Goal: Information Seeking & Learning: Understand process/instructions

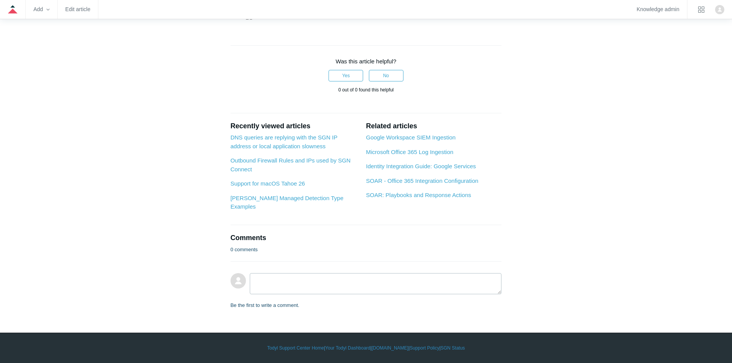
scroll to position [1434, 0]
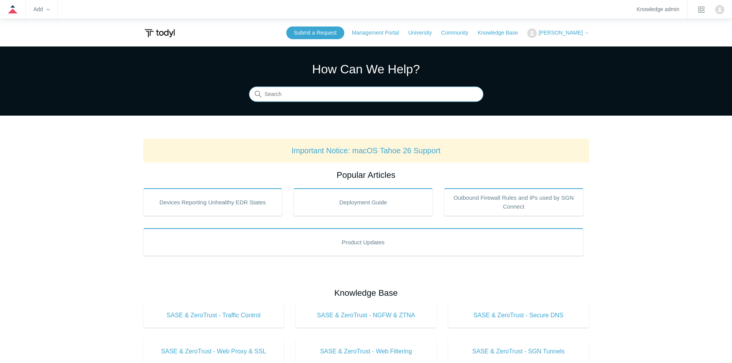
click at [300, 96] on input "Search" at bounding box center [366, 94] width 235 height 15
type input "deny internet"
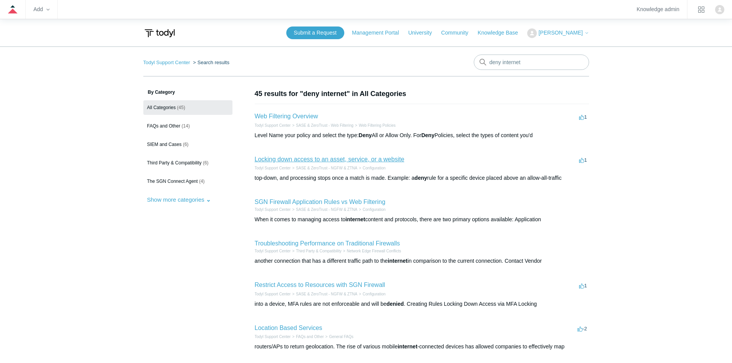
click at [311, 159] on link "Locking down access to an asset, service, or a website" at bounding box center [330, 159] width 150 height 7
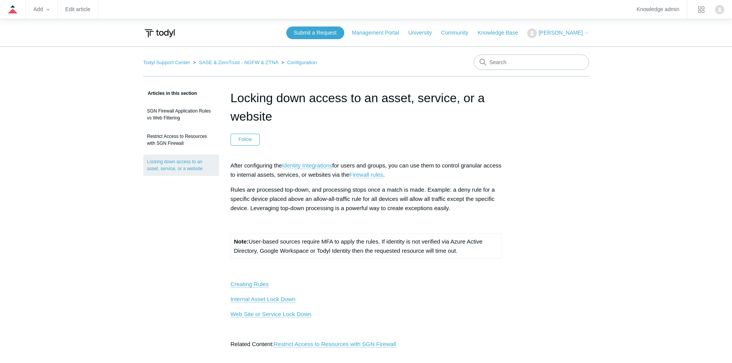
click at [492, 222] on p at bounding box center [366, 223] width 271 height 9
